Goal: Information Seeking & Learning: Find contact information

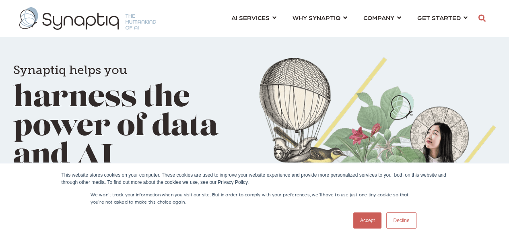
click at [368, 220] on link "Accept" at bounding box center [367, 220] width 29 height 16
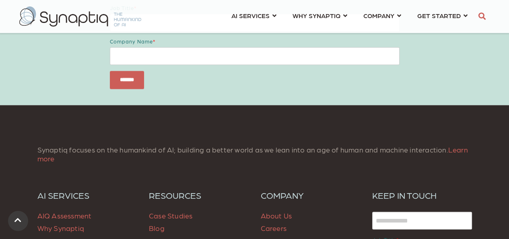
scroll to position [1141, 0]
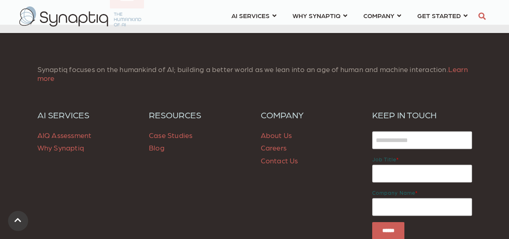
click at [274, 160] on link "Contact Us" at bounding box center [279, 160] width 37 height 8
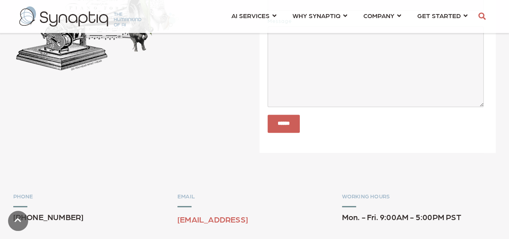
scroll to position [260, 0]
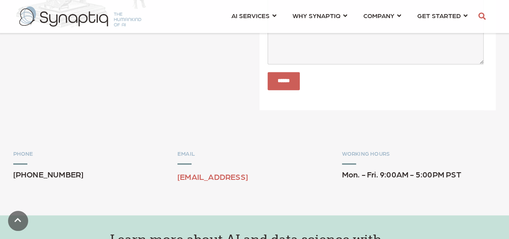
drag, startPoint x: 157, startPoint y: 181, endPoint x: 262, endPoint y: 180, distance: 104.6
click at [262, 180] on div "PHONE +1.484.531.4167 EMAIL sales@synaptiq.ai WORKING HOURS Mon. - Fri. 9:00AM …" at bounding box center [254, 168] width 483 height 37
click at [317, 143] on div at bounding box center [254, 130] width 434 height 40
drag, startPoint x: 171, startPoint y: 178, endPoint x: 269, endPoint y: 174, distance: 98.2
click at [259, 176] on div "PHONE +1.484.531.4167 EMAIL sales@synaptiq.ai WORKING HOURS Mon. - Fri. 9:00AM …" at bounding box center [254, 168] width 483 height 37
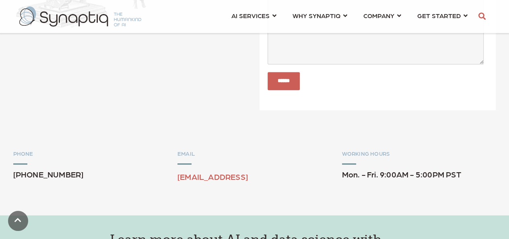
click at [269, 174] on p "sales@synaptiq.ai" at bounding box center [254, 173] width 154 height 16
drag, startPoint x: 177, startPoint y: 177, endPoint x: 254, endPoint y: 175, distance: 77.3
click at [254, 175] on div "PHONE +1.484.531.4167 EMAIL sales@synaptiq.ai WORKING HOURS Mon. - Fri. 9:00AM …" at bounding box center [254, 168] width 483 height 37
copy link "sales@synaptiq.ai"
